Goal: Task Accomplishment & Management: Manage account settings

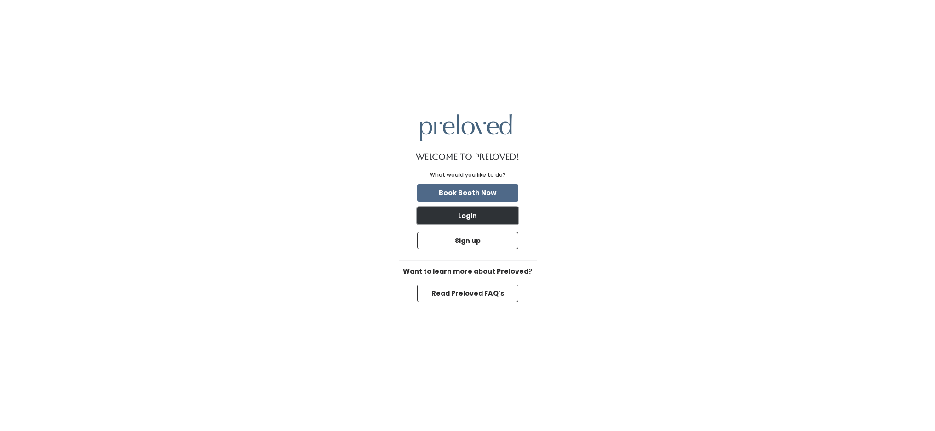
click at [478, 219] on button "Login" at bounding box center [467, 215] width 101 height 17
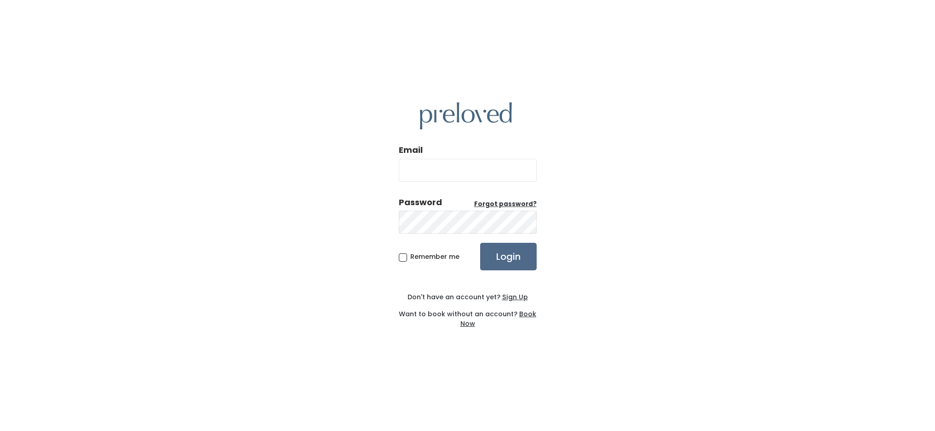
click at [435, 170] on input "Email" at bounding box center [468, 170] width 138 height 23
type input "[EMAIL_ADDRESS][DOMAIN_NAME]"
click at [480, 243] on input "Login" at bounding box center [508, 257] width 56 height 28
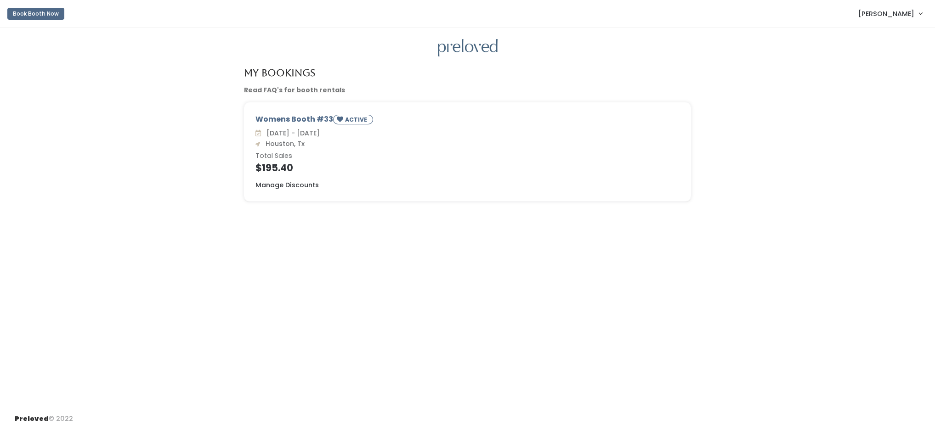
click at [880, 12] on span "[PERSON_NAME]" at bounding box center [886, 14] width 56 height 10
